Goal: Transaction & Acquisition: Purchase product/service

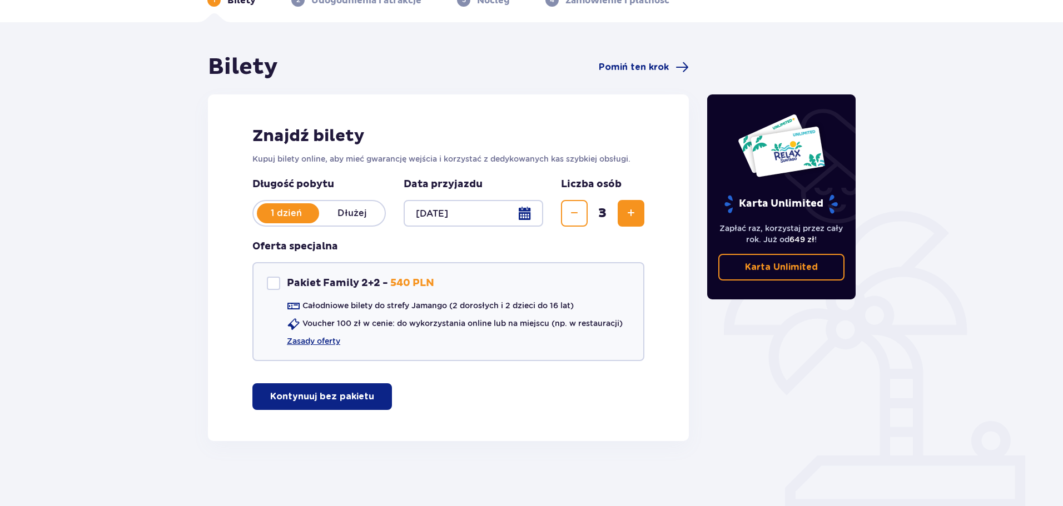
scroll to position [66, 0]
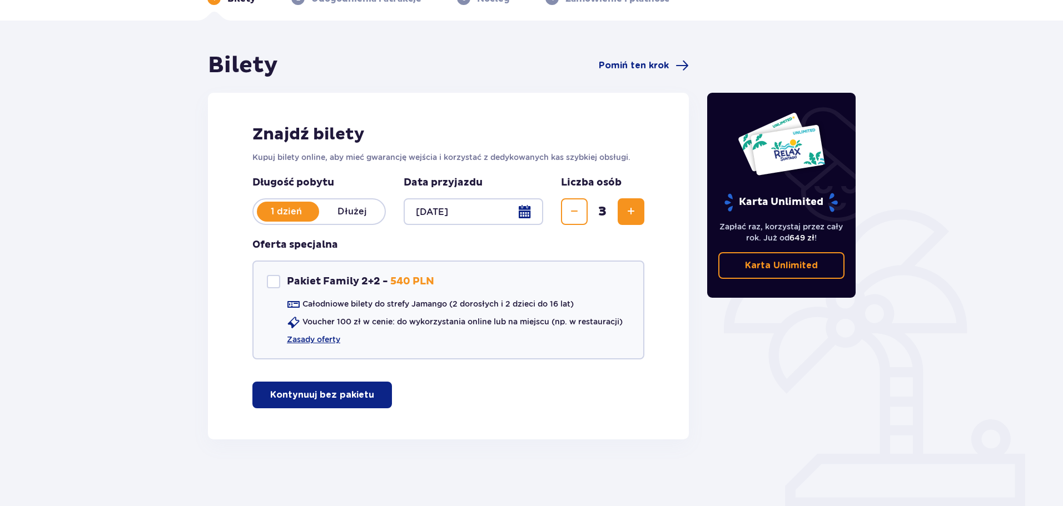
click at [311, 395] on p "Kontynuuj bez pakietu" at bounding box center [322, 395] width 104 height 12
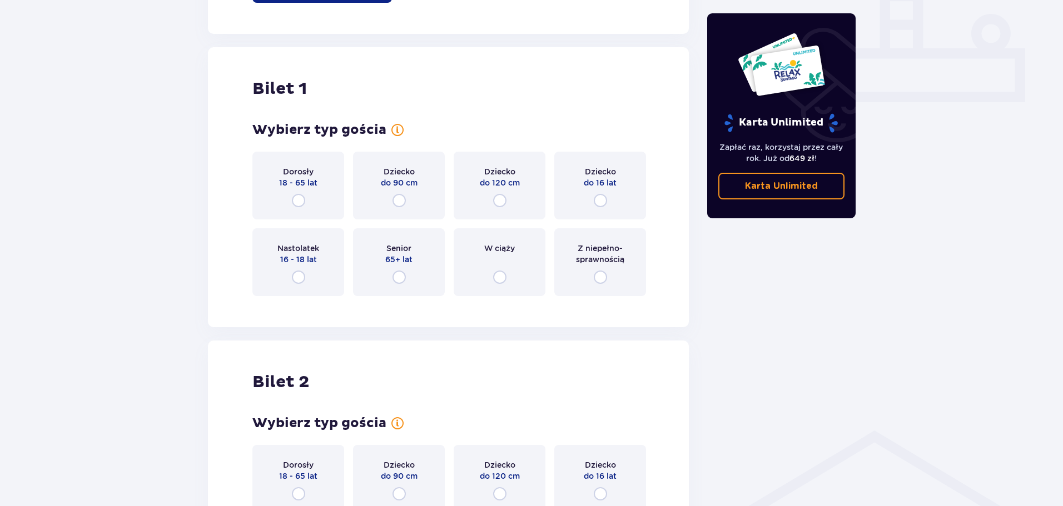
scroll to position [506, 0]
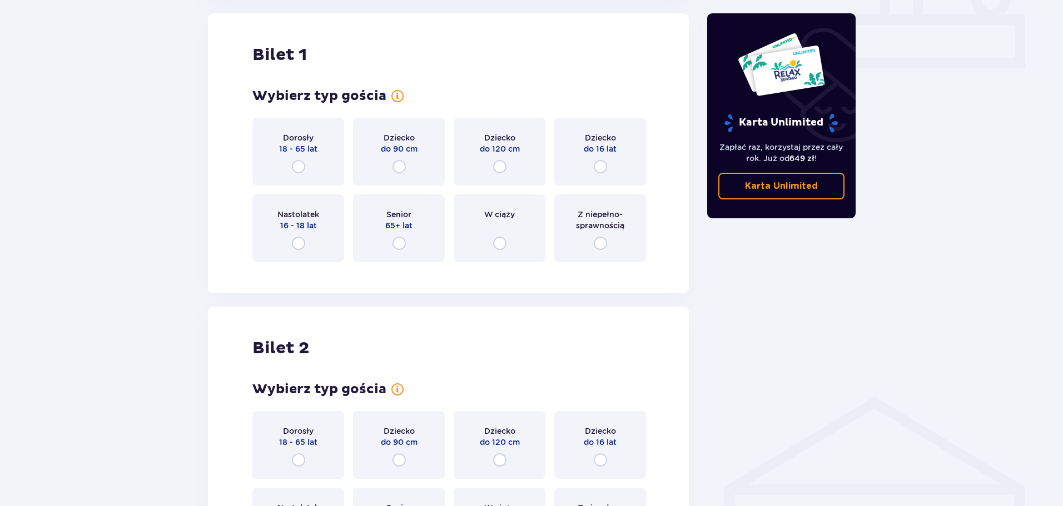
click at [296, 162] on input "radio" at bounding box center [298, 166] width 13 height 13
radio input "true"
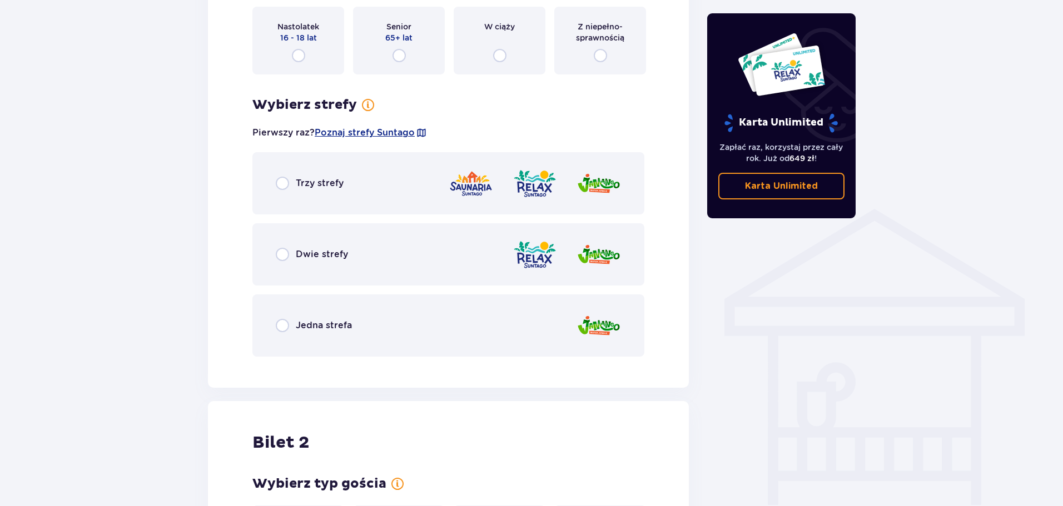
scroll to position [722, 0]
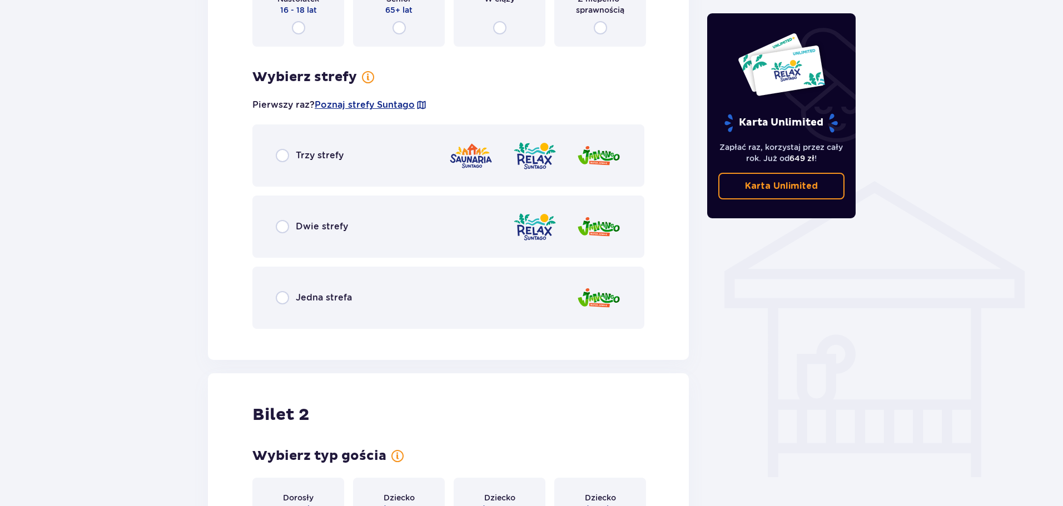
click at [283, 152] on input "radio" at bounding box center [282, 155] width 13 height 13
radio input "true"
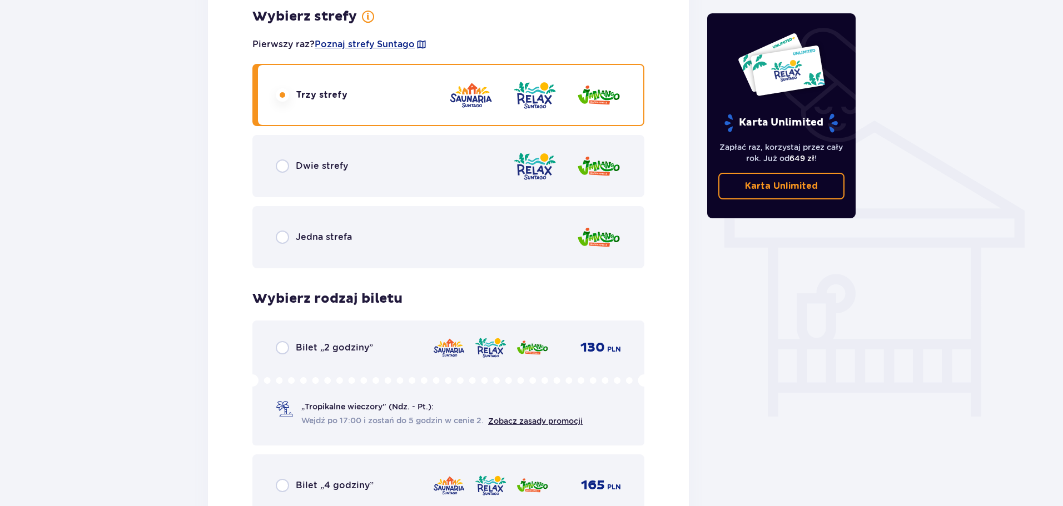
scroll to position [782, 0]
click at [284, 167] on input "radio" at bounding box center [282, 166] width 13 height 13
radio input "true"
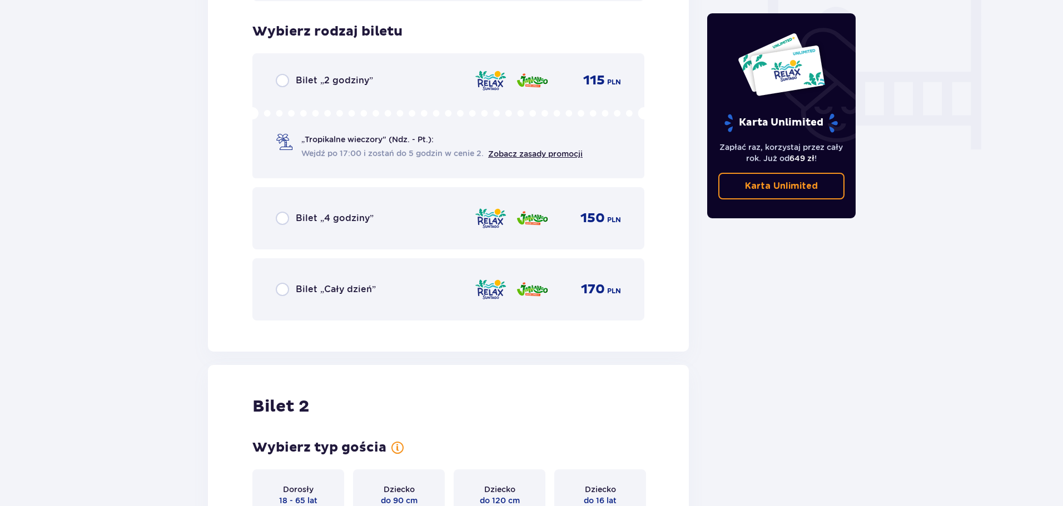
scroll to position [1060, 0]
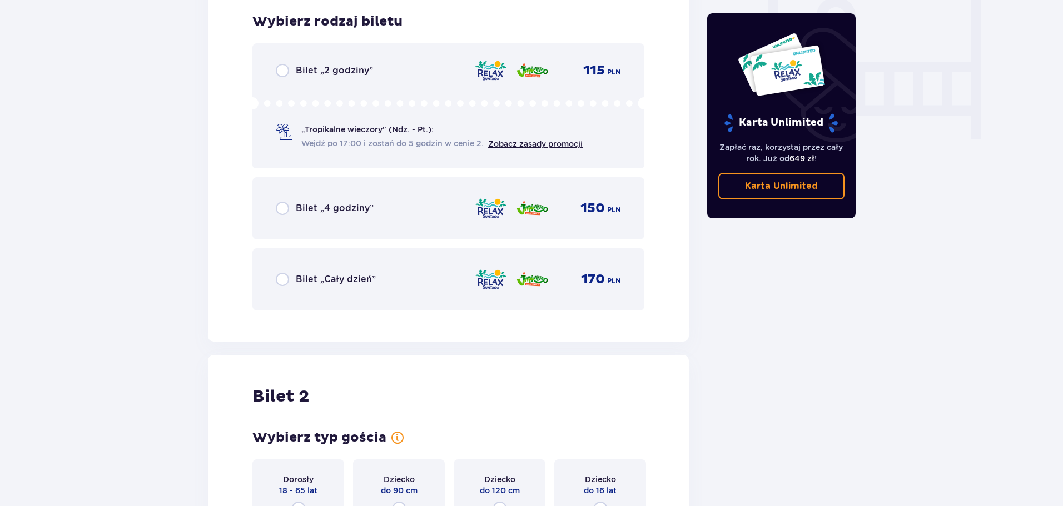
click at [281, 279] on input "radio" at bounding box center [282, 279] width 13 height 13
radio input "true"
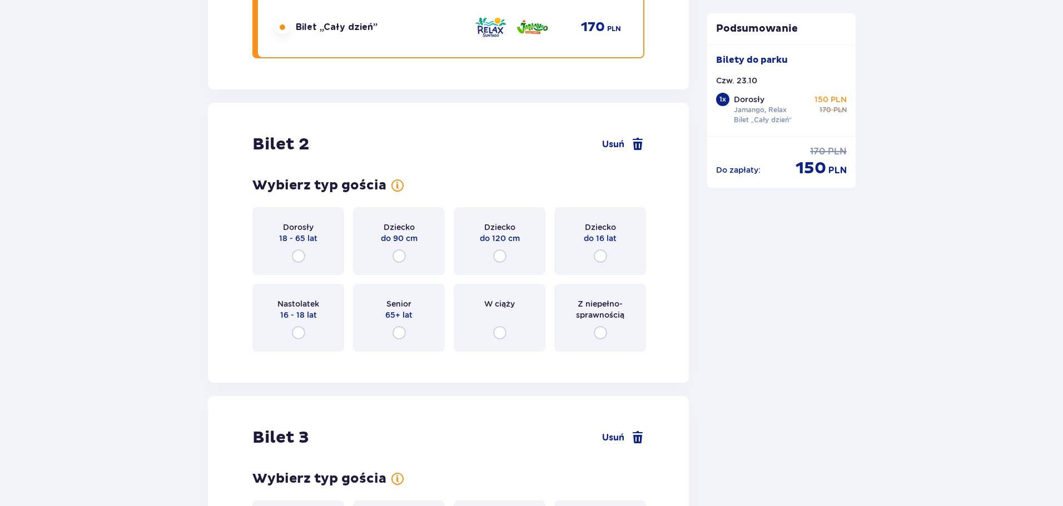
scroll to position [1346, 0]
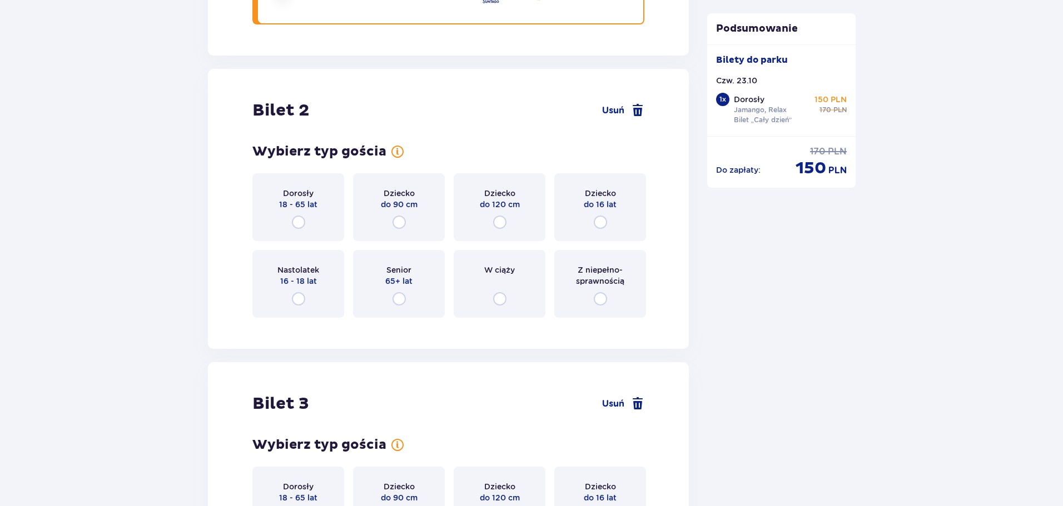
click at [300, 220] on input "radio" at bounding box center [298, 222] width 13 height 13
radio input "true"
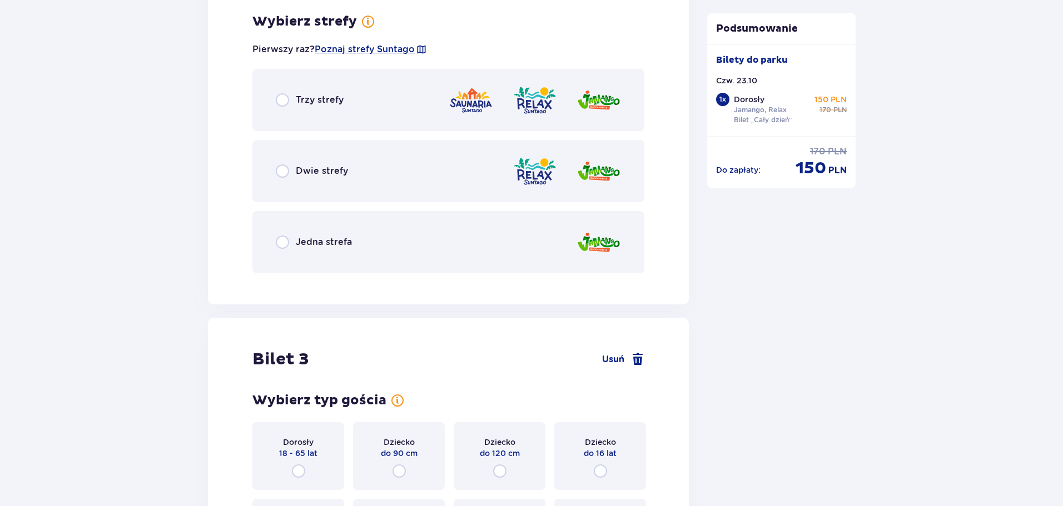
click at [299, 172] on span "Dwie strefy" at bounding box center [322, 171] width 52 height 12
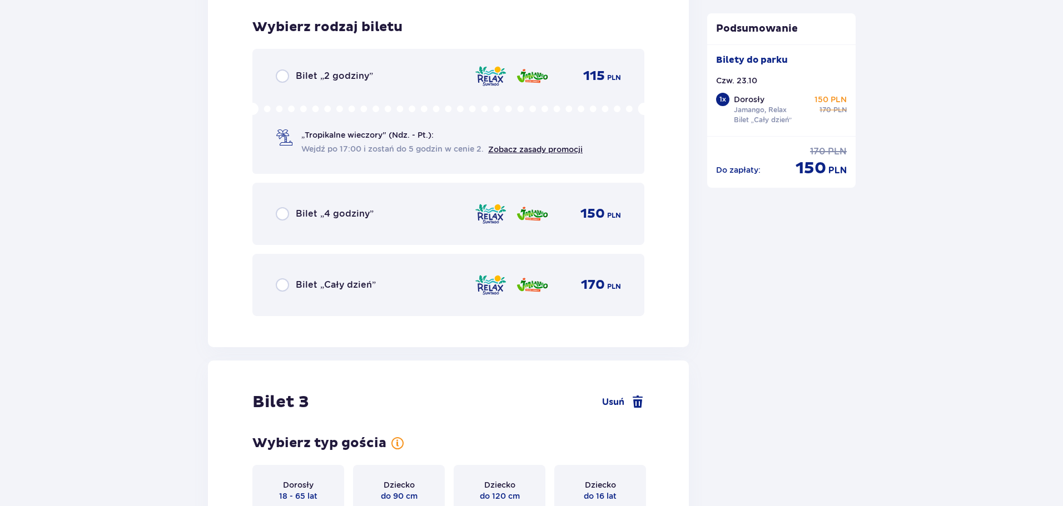
scroll to position [1955, 0]
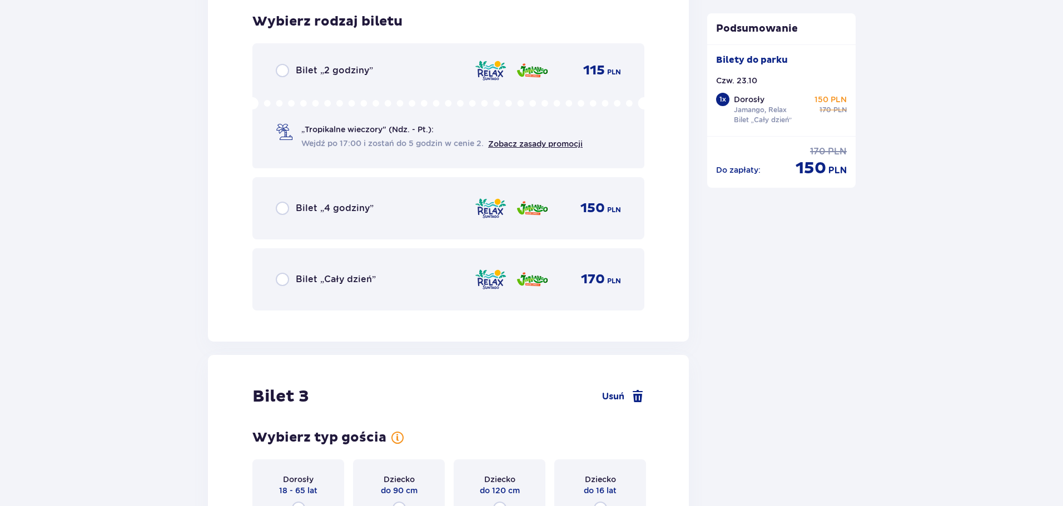
click at [280, 282] on input "radio" at bounding box center [282, 279] width 13 height 13
radio input "true"
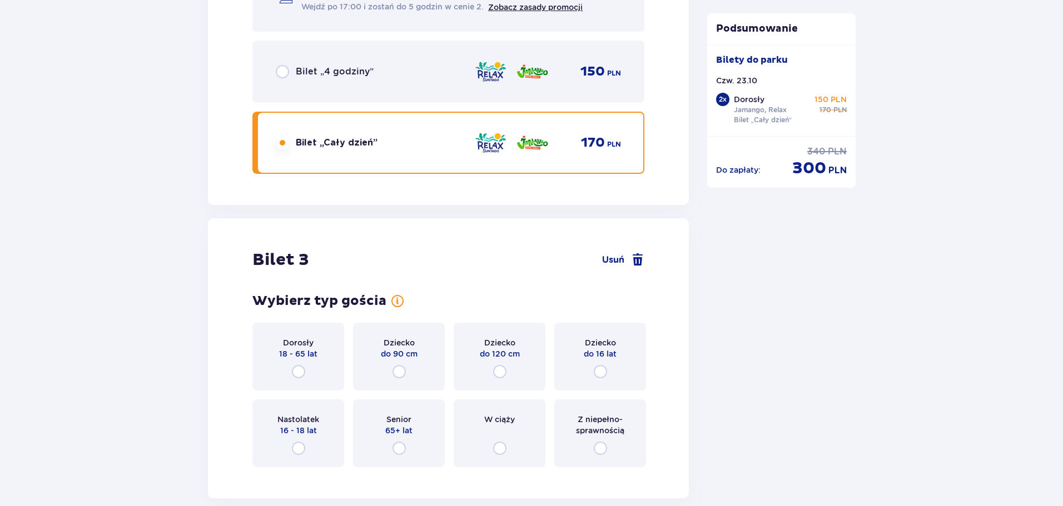
scroll to position [2204, 0]
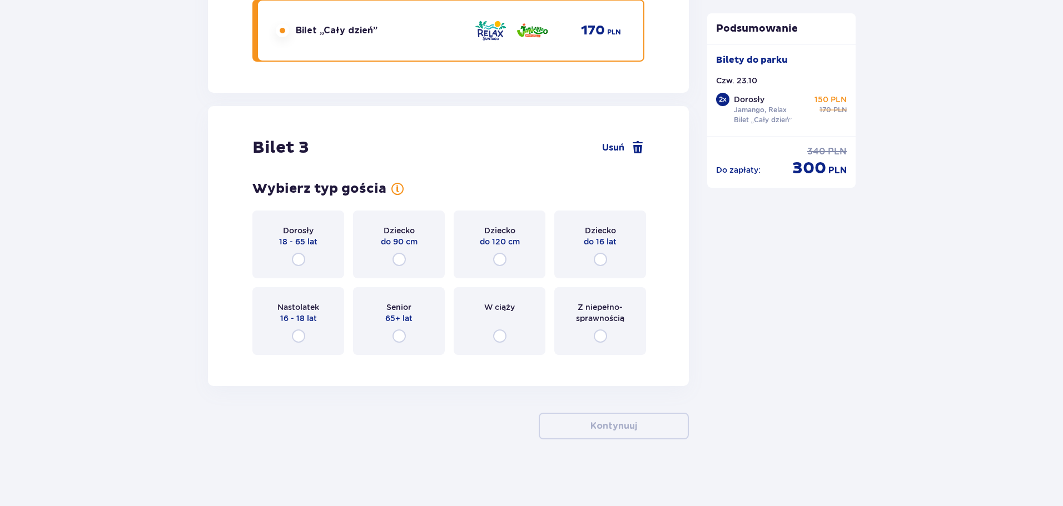
click at [400, 255] on input "radio" at bounding box center [398, 259] width 13 height 13
radio input "true"
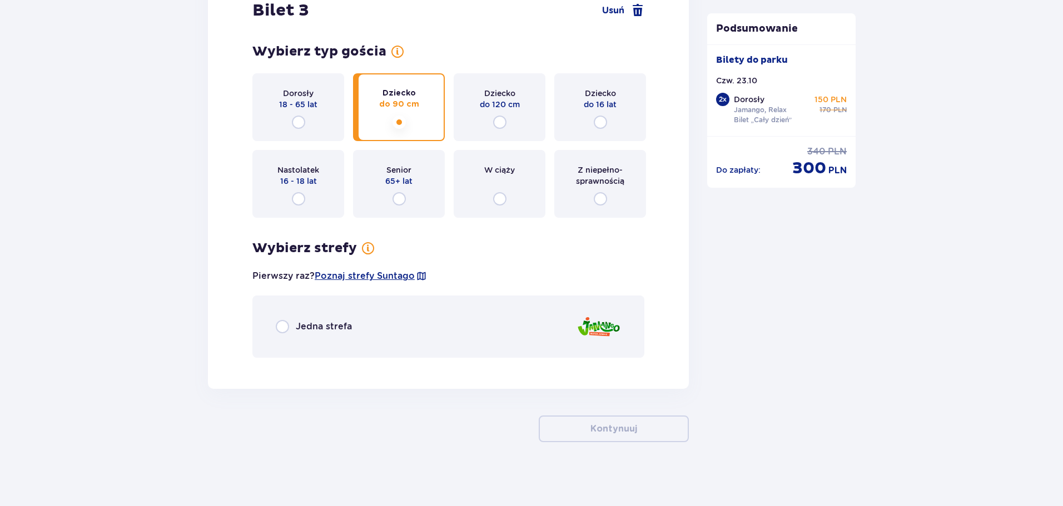
scroll to position [2344, 0]
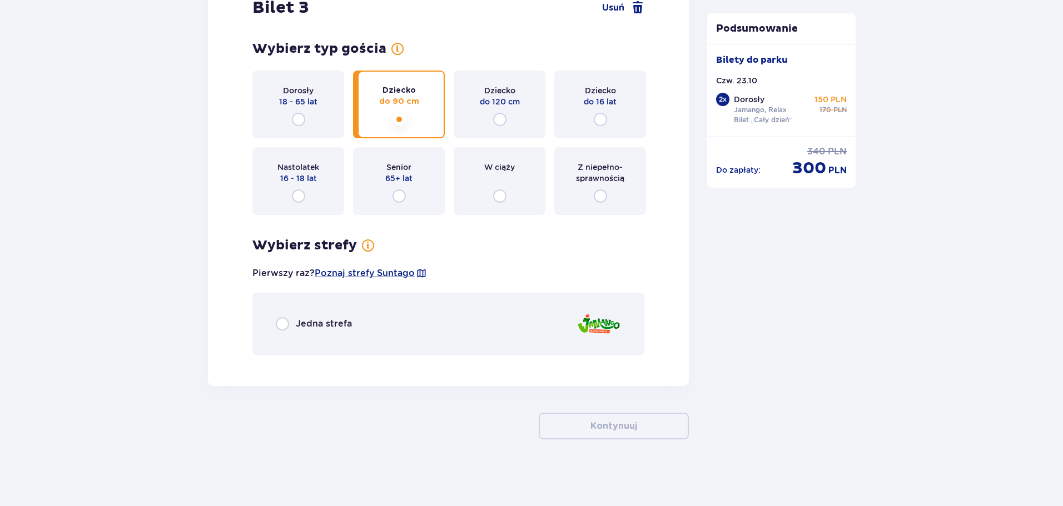
click at [282, 322] on input "radio" at bounding box center [282, 323] width 13 height 13
radio input "true"
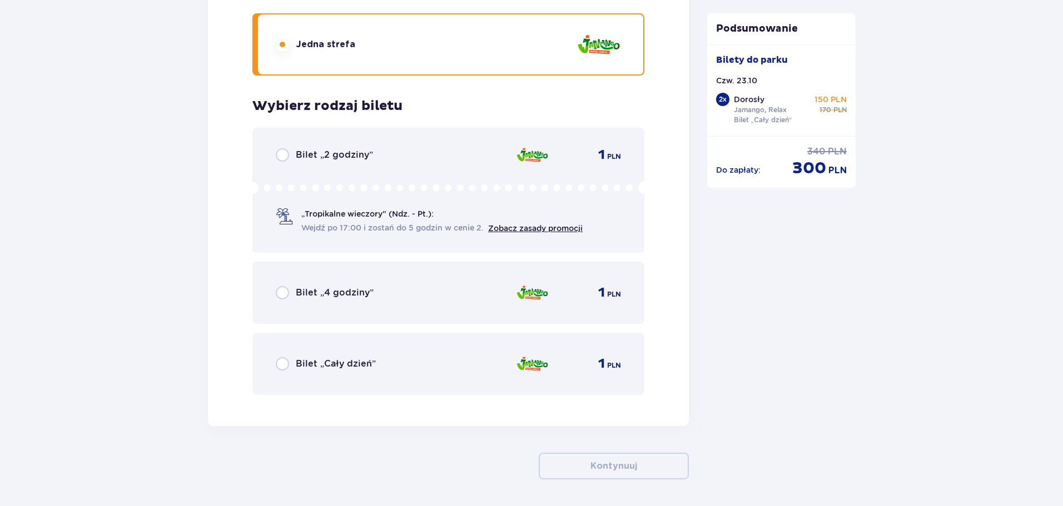
scroll to position [2664, 0]
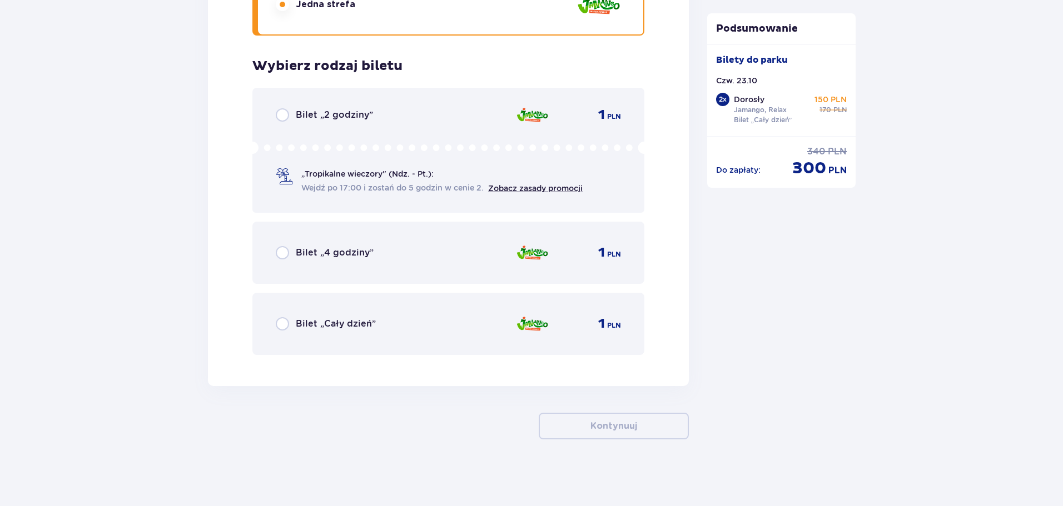
click at [299, 308] on div "Bilet „Cały dzień” 1 PLN" at bounding box center [448, 324] width 392 height 62
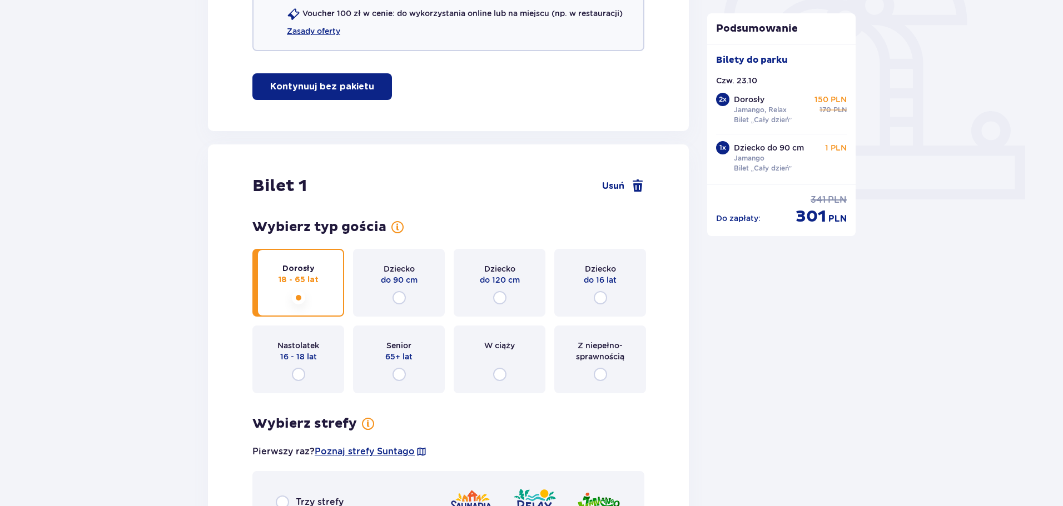
scroll to position [0, 0]
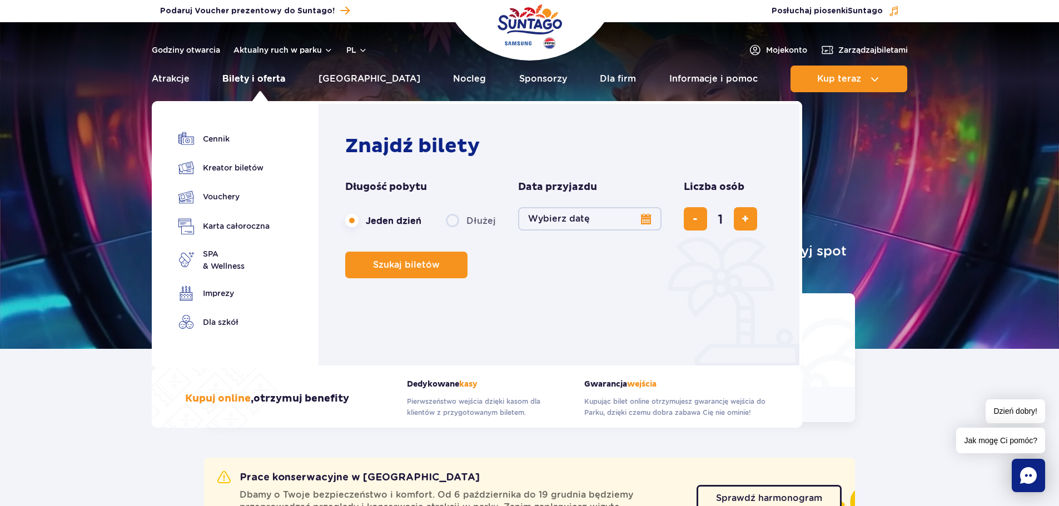
click at [247, 76] on link "Bilety i oferta" at bounding box center [253, 79] width 63 height 27
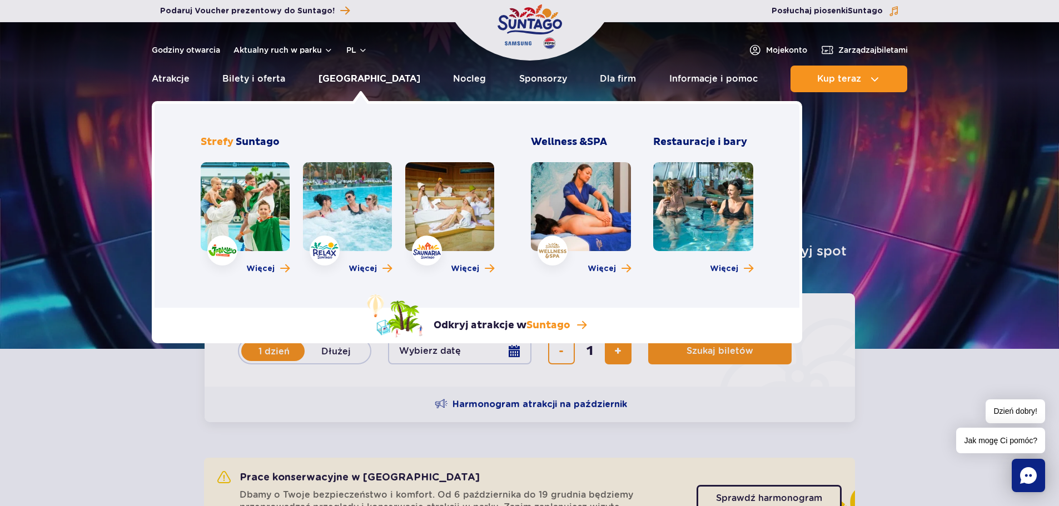
click at [370, 84] on link "[GEOGRAPHIC_DATA]" at bounding box center [370, 79] width 102 height 27
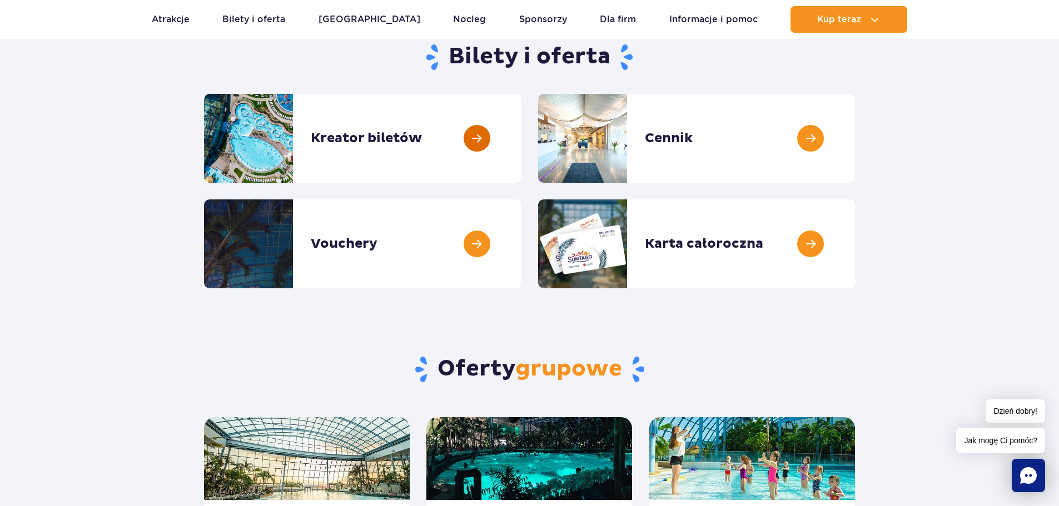
scroll to position [111, 0]
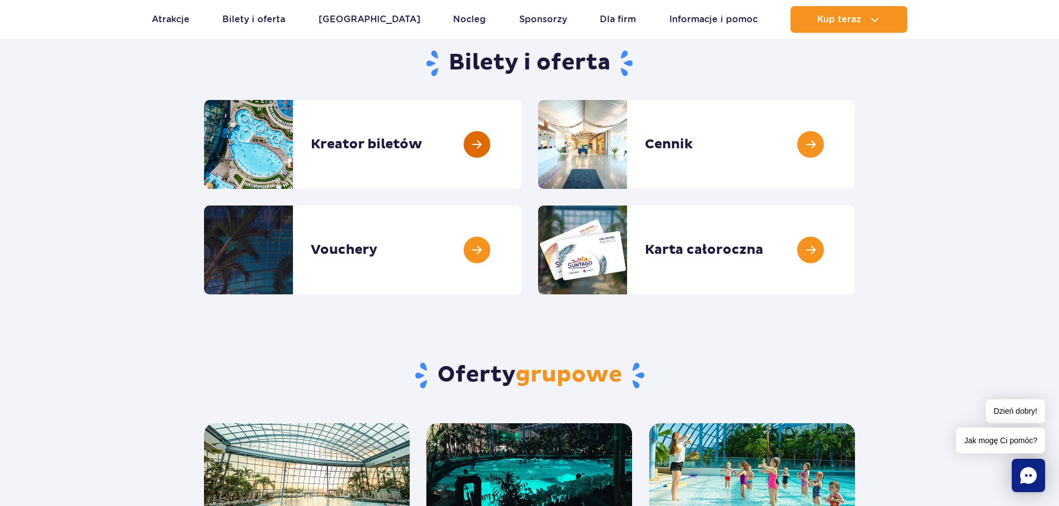
click at [521, 127] on link at bounding box center [521, 144] width 0 height 89
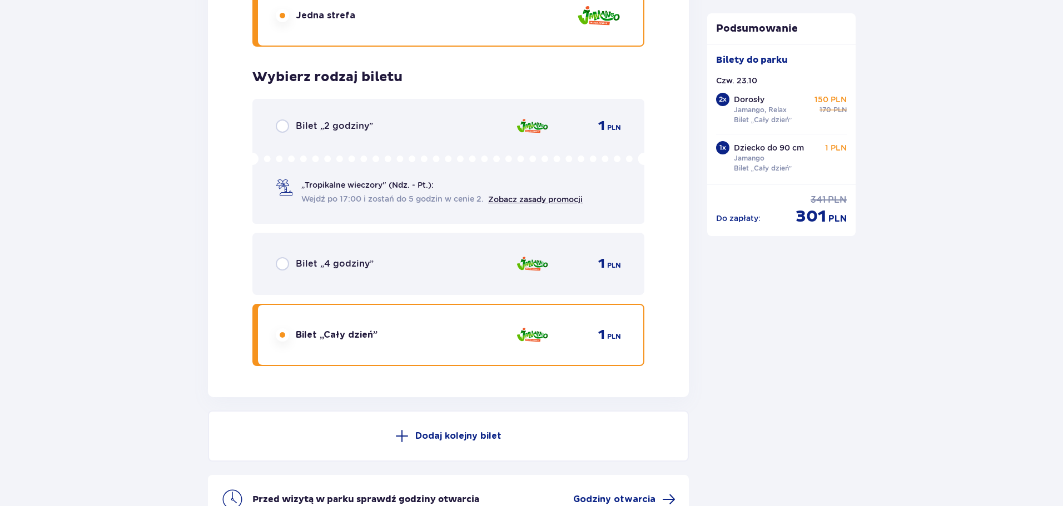
scroll to position [2777, 0]
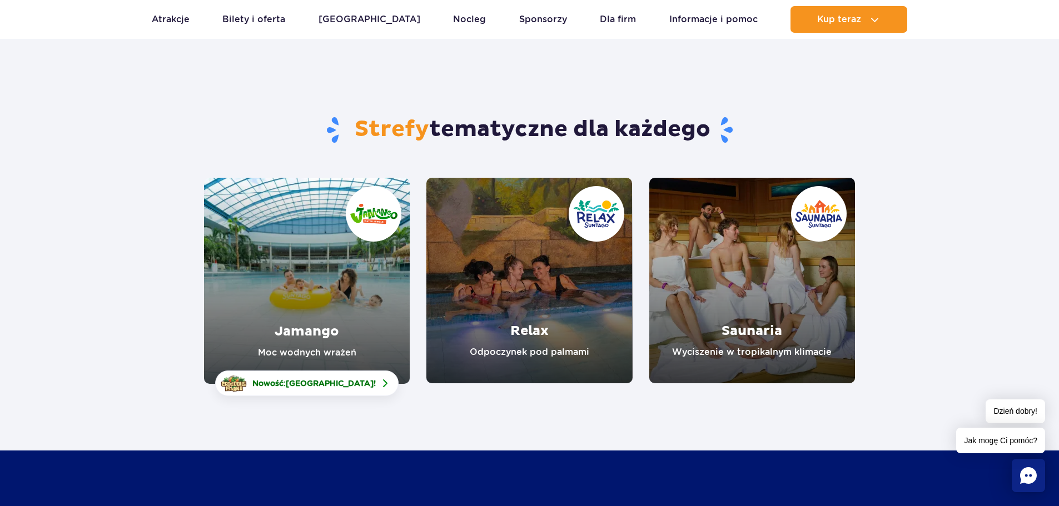
scroll to position [56, 0]
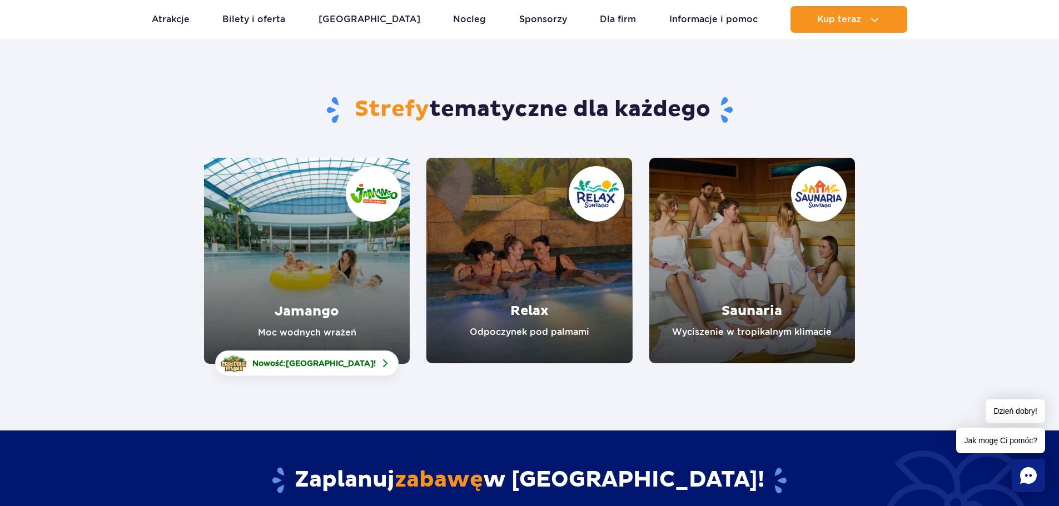
click at [755, 261] on link "Saunaria" at bounding box center [752, 261] width 206 height 206
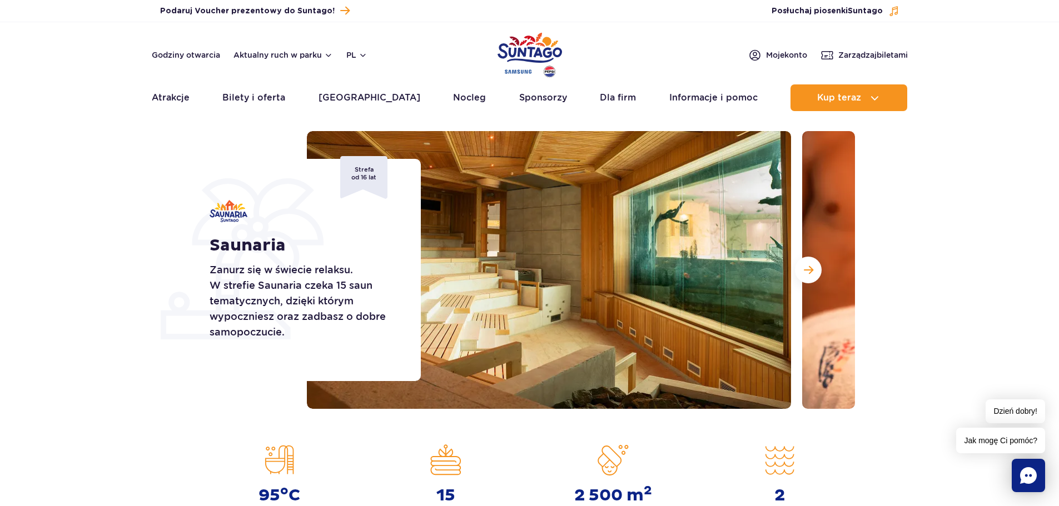
scroll to position [111, 0]
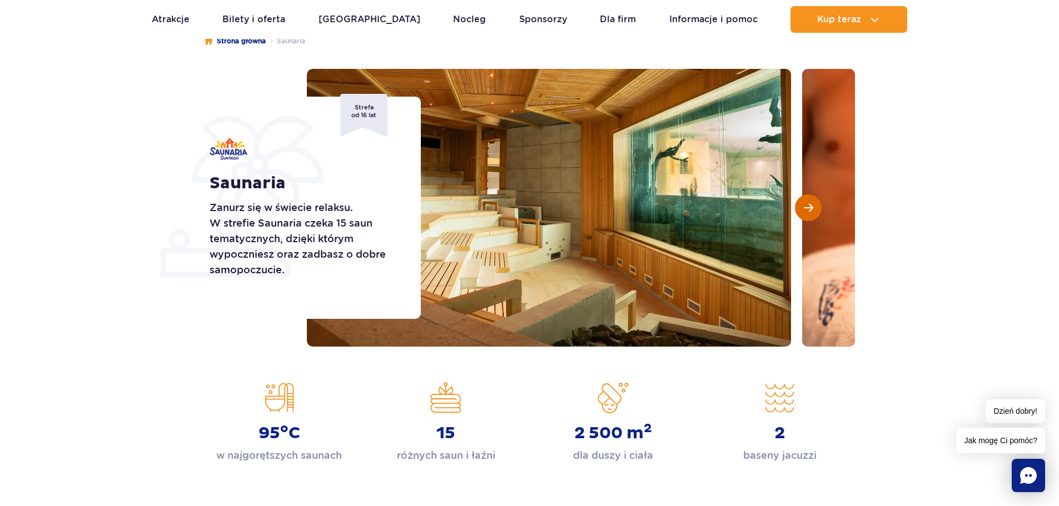
click at [813, 211] on button "Następny slajd" at bounding box center [808, 208] width 27 height 27
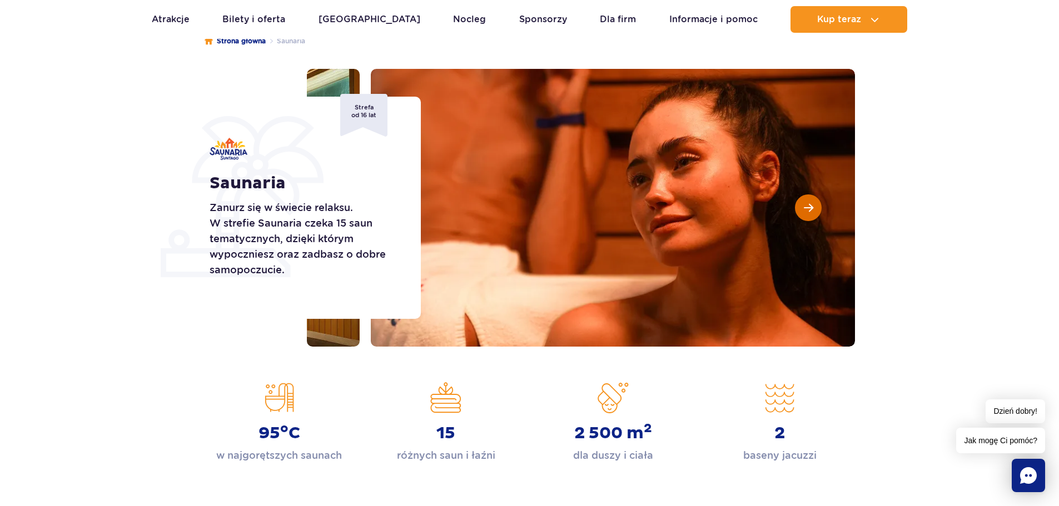
click at [809, 210] on span "Następny slajd" at bounding box center [808, 208] width 9 height 10
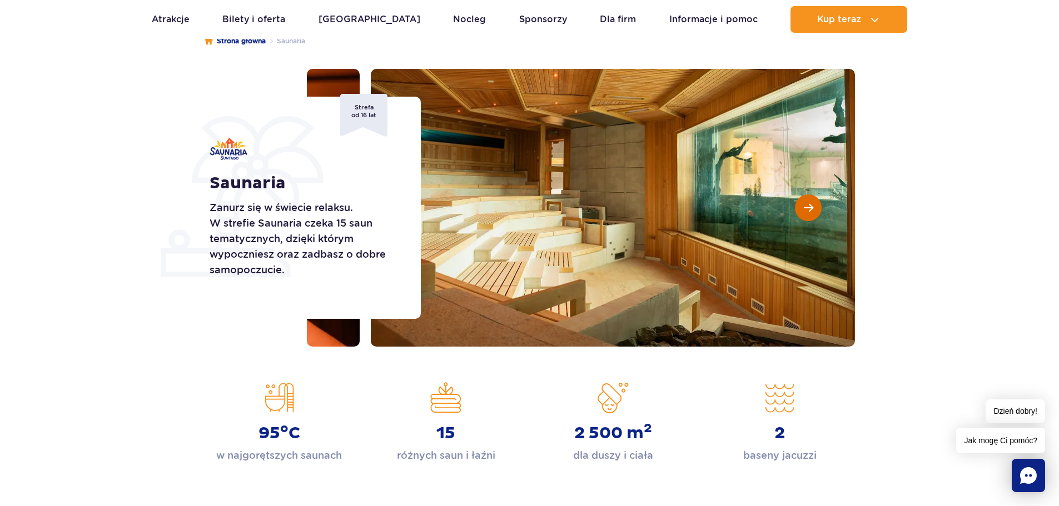
click at [809, 210] on span "Następny slajd" at bounding box center [808, 208] width 9 height 10
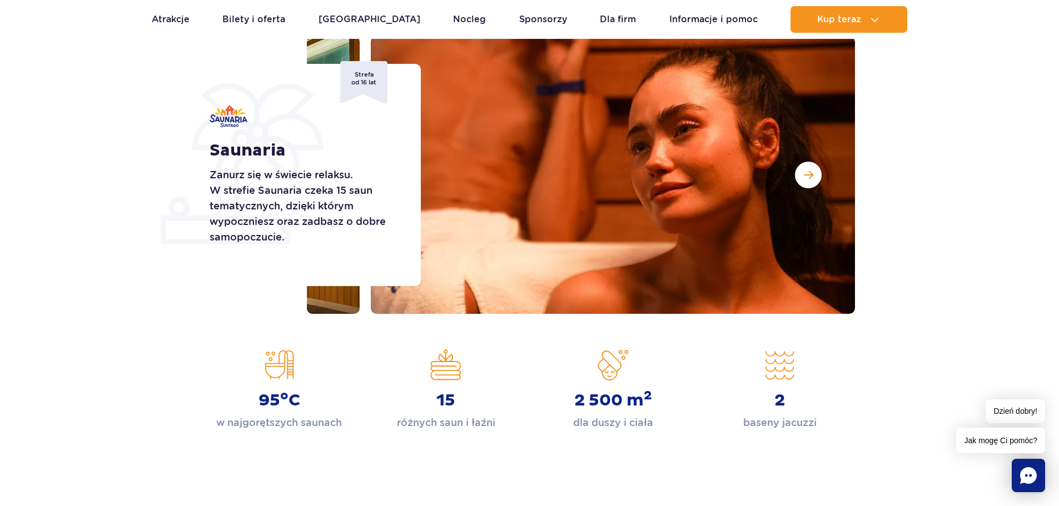
scroll to position [445, 0]
